Goal: Navigation & Orientation: Find specific page/section

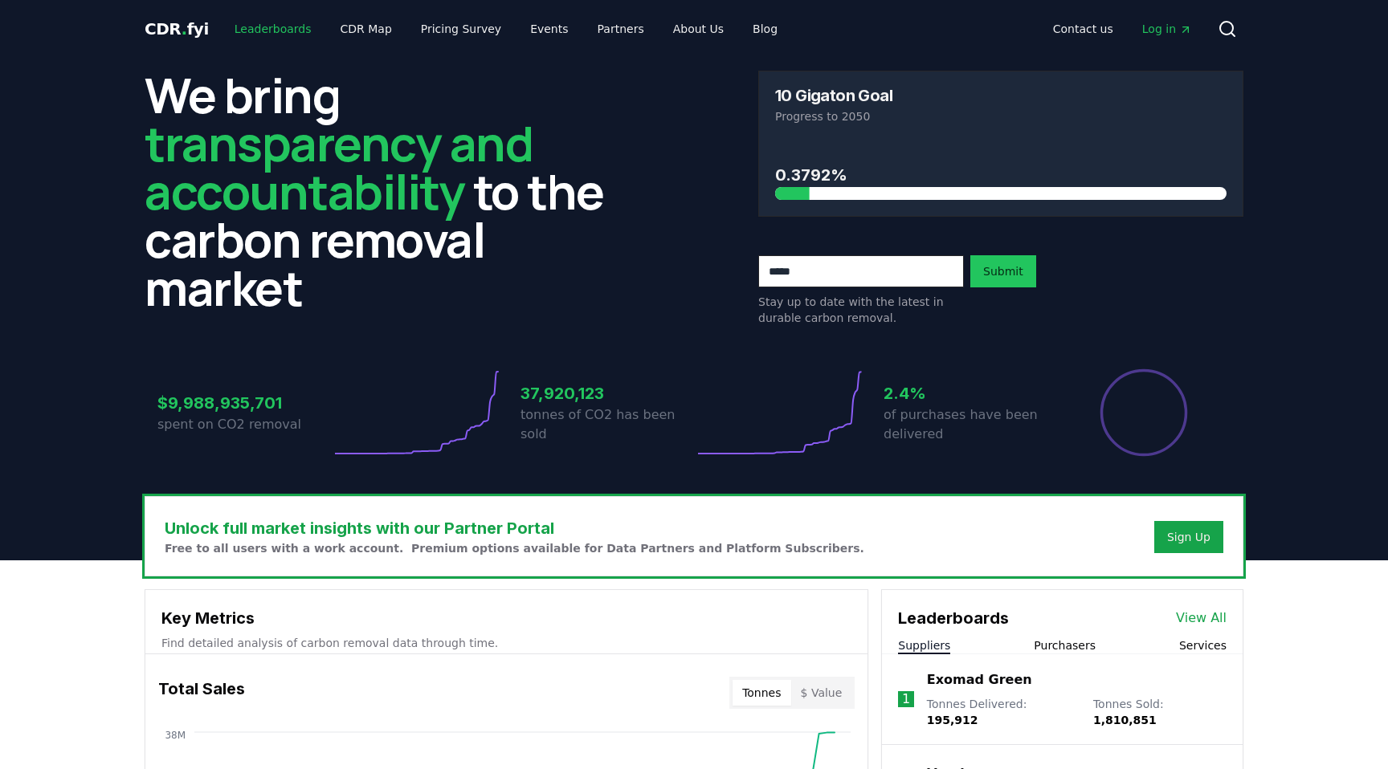
click at [276, 20] on link "Leaderboards" at bounding box center [273, 28] width 103 height 29
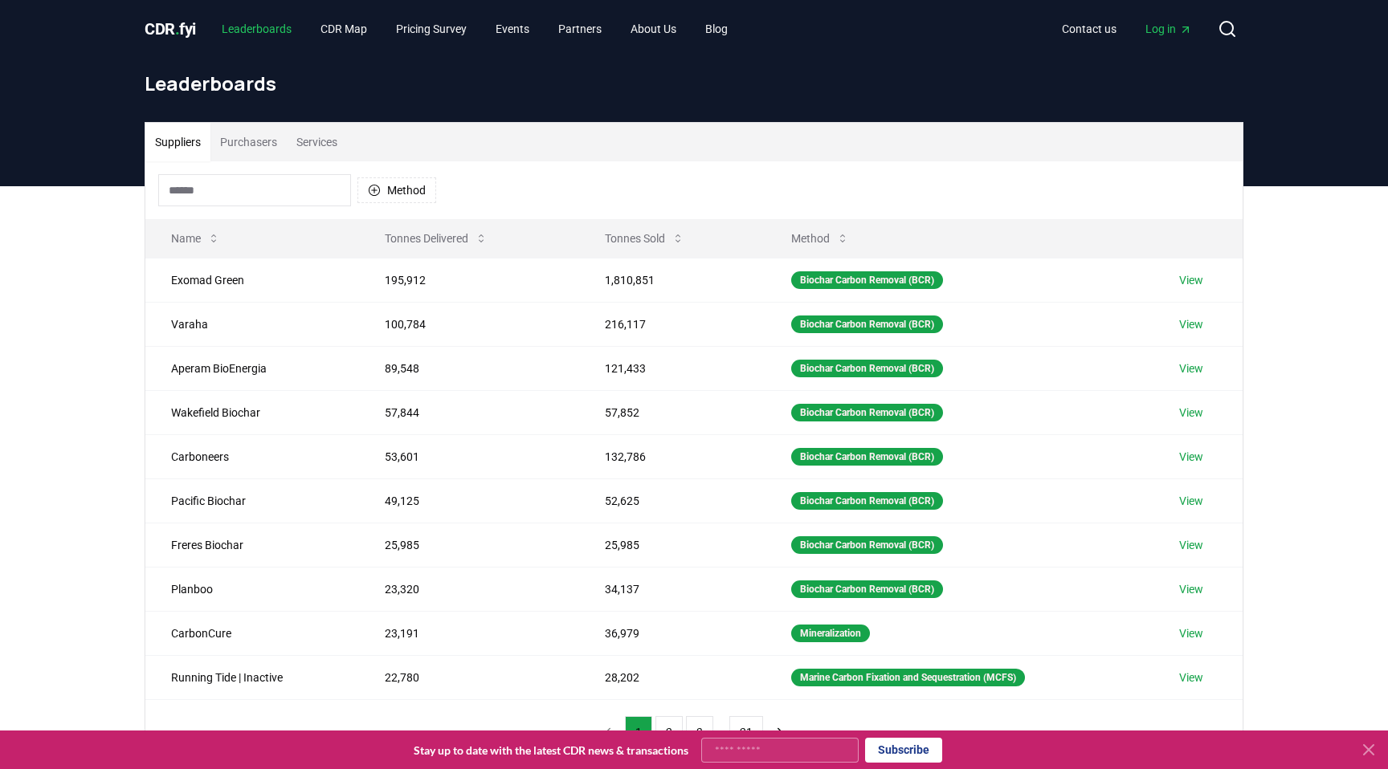
scroll to position [25, 0]
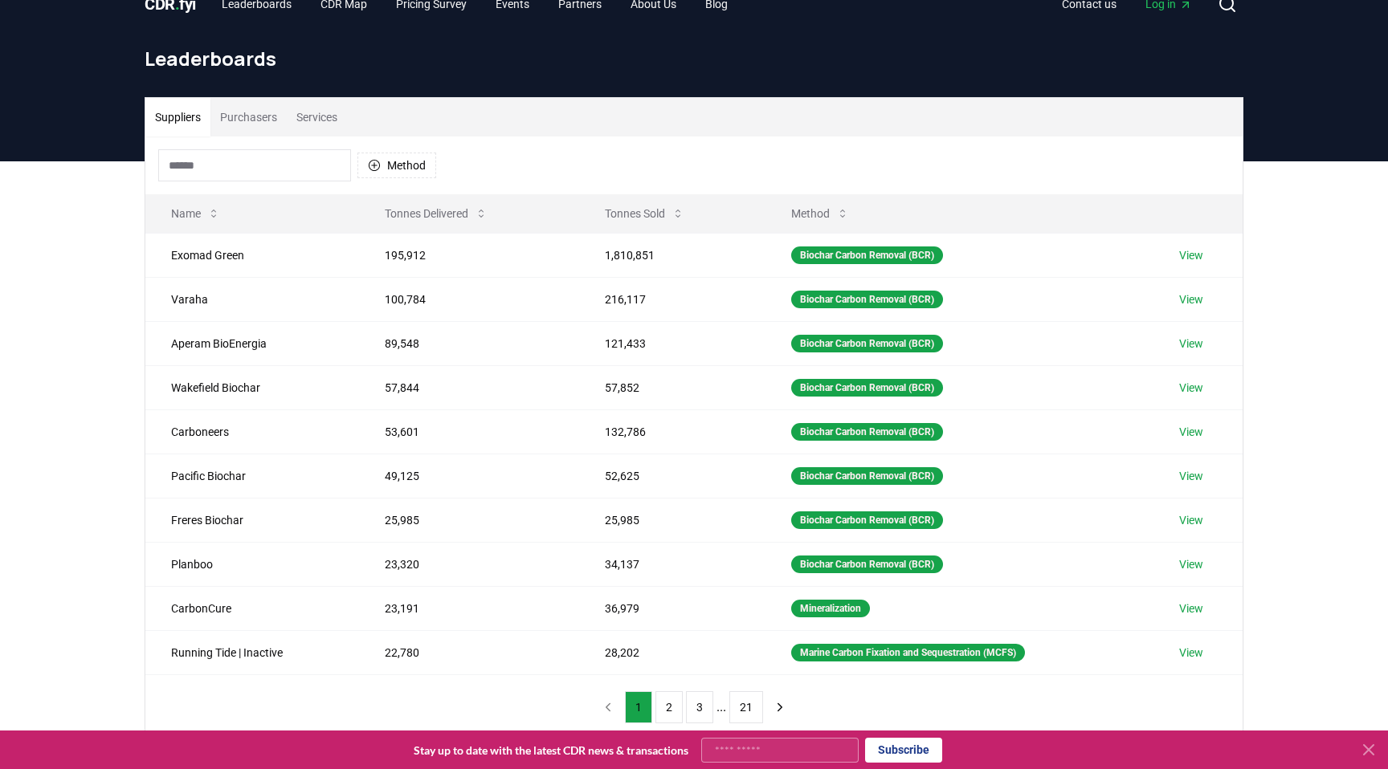
click at [255, 129] on button "Purchasers" at bounding box center [248, 117] width 76 height 39
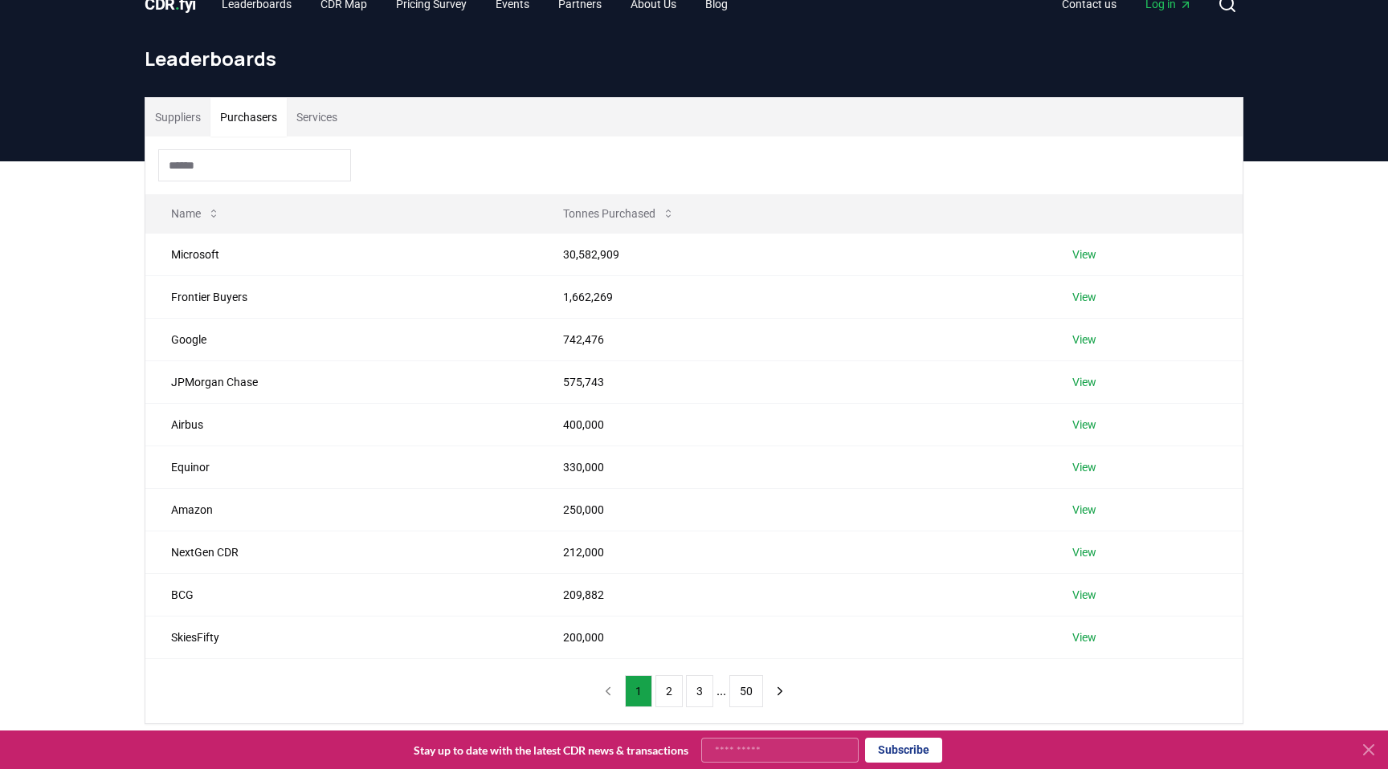
click at [251, 170] on input at bounding box center [254, 165] width 193 height 32
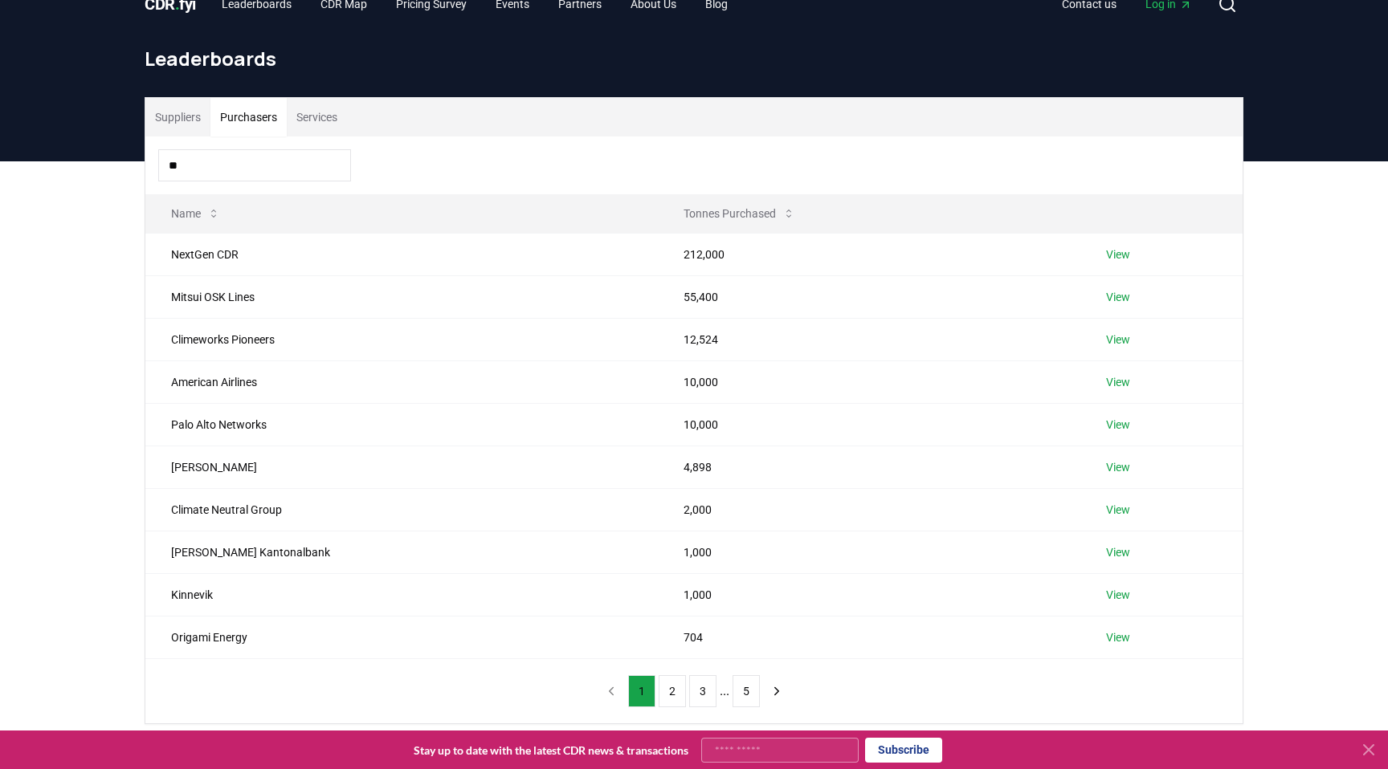
type input "*"
